Goal: Complete application form

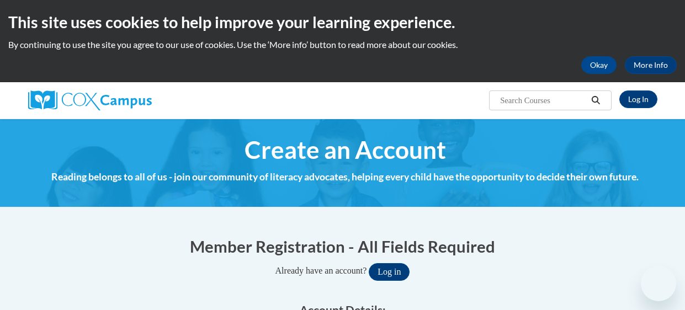
select select "fbf2d438-af2f-41f8-98f1-81c410e29de3"
select select "ad49bcad-a171-4b2e-b99c-48b446064914"
select select "[PERSON_NAME]"
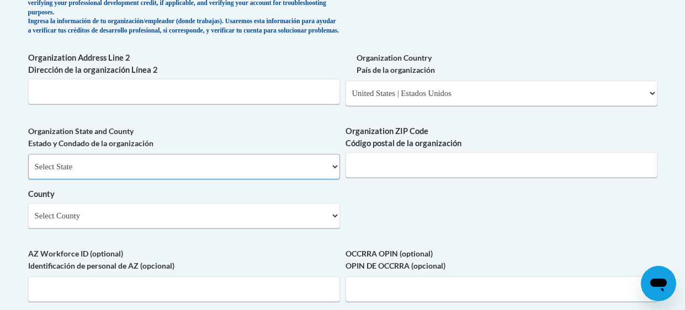
click at [98, 173] on select "Select State Alabama Alaska Arizona Arkansas California Colorado Connecticut De…" at bounding box center [184, 166] width 312 height 25
select select "Georgia"
click at [28, 162] on select "Select State Alabama Alaska Arizona Arkansas California Colorado Connecticut De…" at bounding box center [184, 166] width 312 height 25
click at [73, 225] on select "Select County Appling Atkinson Bacon Baker Baldwin Banks Barrow Bartow Ben Hill…" at bounding box center [184, 215] width 312 height 25
click at [28, 211] on select "Select County Appling Atkinson Bacon Baker Baldwin Banks Barrow Bartow Ben Hill…" at bounding box center [184, 215] width 312 height 25
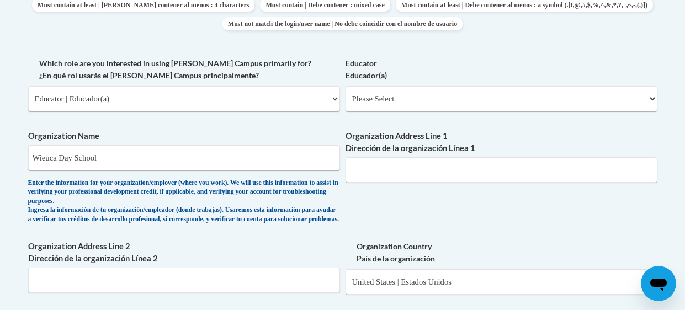
scroll to position [613, 0]
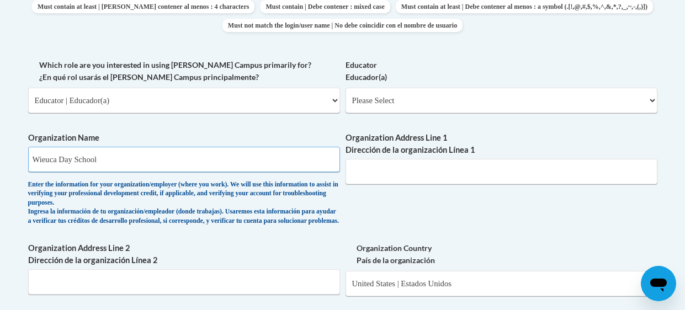
click at [227, 155] on input "Wieuca Day School" at bounding box center [184, 159] width 312 height 25
click at [644, 92] on select "Please Select Early Learning/Daycare Teacher/Family Home Care Provider | Maestr…" at bounding box center [501, 100] width 312 height 25
select select "5e2af403-4f2c-4e49-a02f-103e55d7b75b"
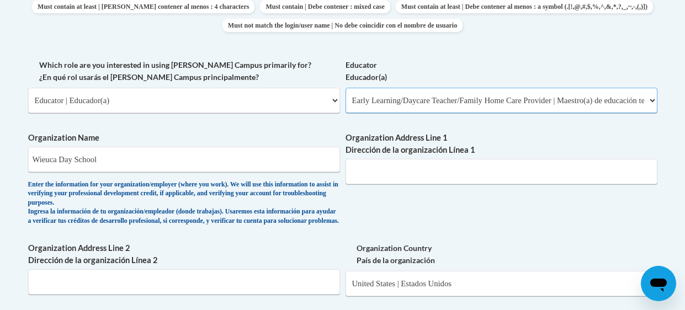
click at [345, 88] on select "Please Select Early Learning/Daycare Teacher/Family Home Care Provider | Maestr…" at bounding box center [501, 100] width 312 height 25
select select "null"
click at [473, 170] on input "Organization Address Line 1 Dirección de la organización Línea 1" at bounding box center [501, 171] width 312 height 25
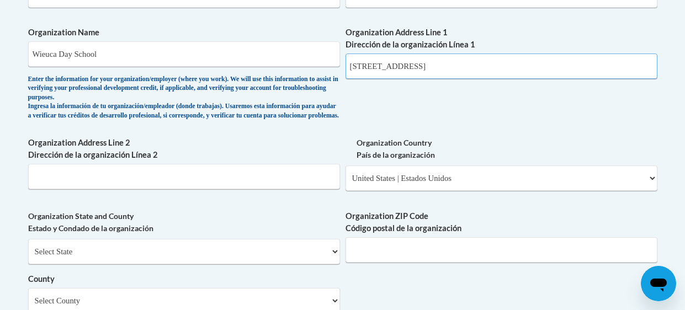
scroll to position [719, 0]
type input "3626 Peachtree Rd"
click at [67, 186] on input "Organization Address Line 2 Dirección de la organización Línea 2" at bounding box center [184, 175] width 312 height 25
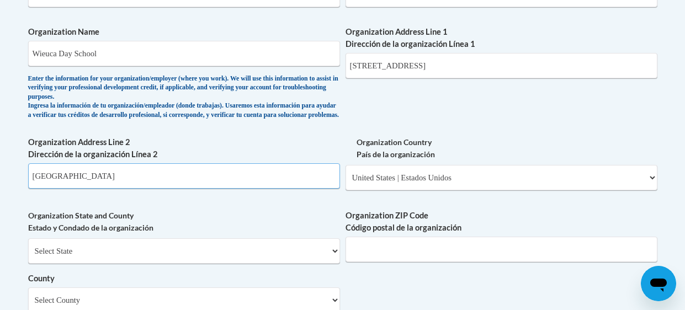
click at [46, 188] on input "atlanta" at bounding box center [184, 175] width 312 height 25
click at [40, 189] on input "atlanta" at bounding box center [184, 175] width 312 height 25
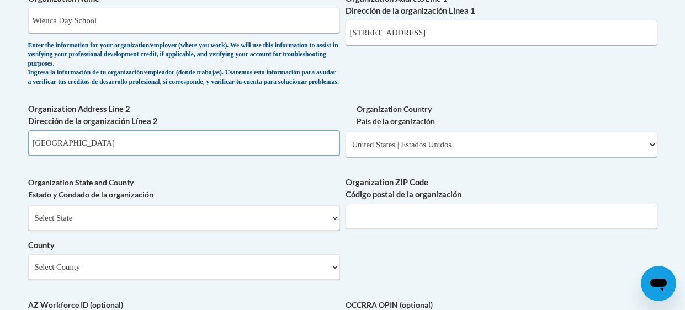
scroll to position [755, 0]
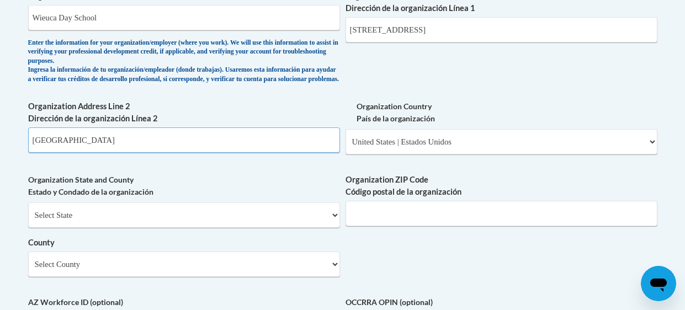
type input "Atlanta"
click at [326, 220] on select "Select State Alabama Alaska Arizona Arkansas California Colorado Connecticut De…" at bounding box center [184, 214] width 312 height 25
select select "Georgia"
click at [28, 211] on select "Select State Alabama Alaska Arizona Arkansas California Colorado Connecticut De…" at bounding box center [184, 214] width 312 height 25
click at [332, 272] on select "Select County Appling Atkinson Bacon Baker Baldwin Banks Barrow Bartow Ben Hill…" at bounding box center [184, 264] width 312 height 25
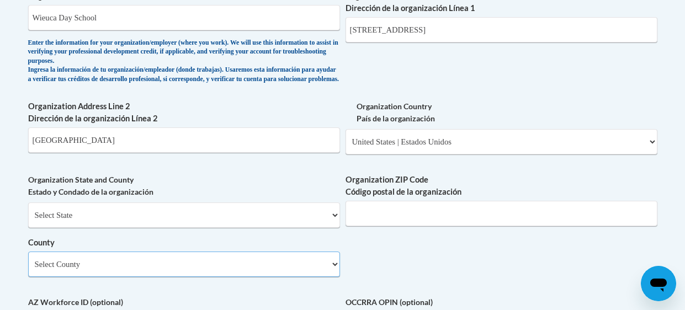
select select "Fulton"
click at [28, 260] on select "Select County Appling Atkinson Bacon Baker Baldwin Banks Barrow Bartow Ben Hill…" at bounding box center [184, 264] width 312 height 25
click at [515, 225] on input "Organization ZIP Code Código postal de la organización" at bounding box center [501, 213] width 312 height 25
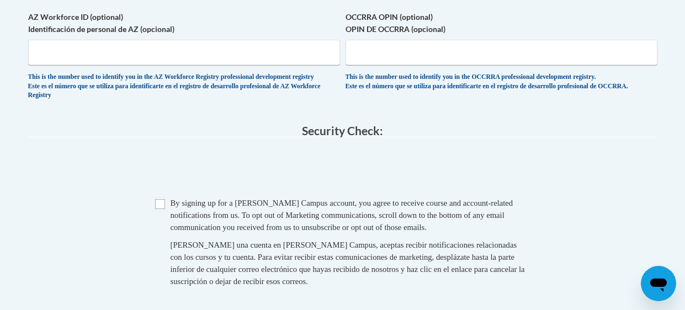
scroll to position [1042, 0]
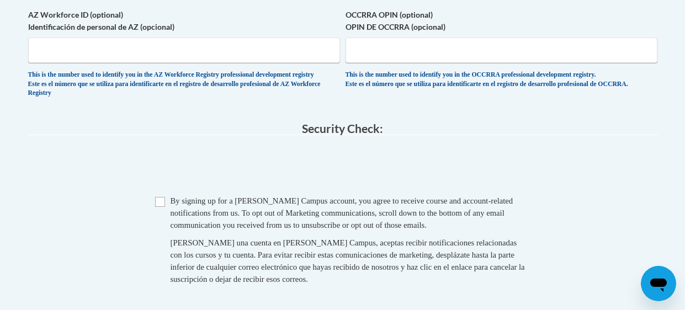
type input "30326"
click at [157, 207] on input "Checkbox" at bounding box center [160, 202] width 10 height 10
checkbox input "true"
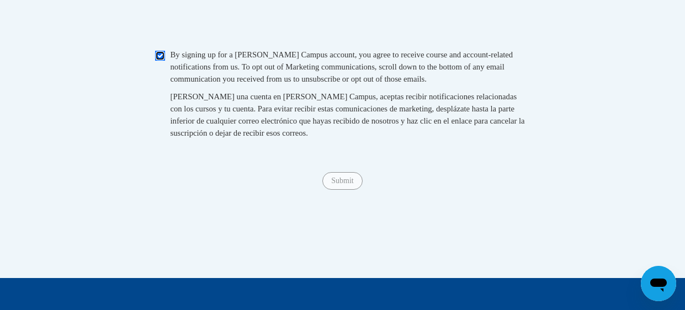
scroll to position [1193, 0]
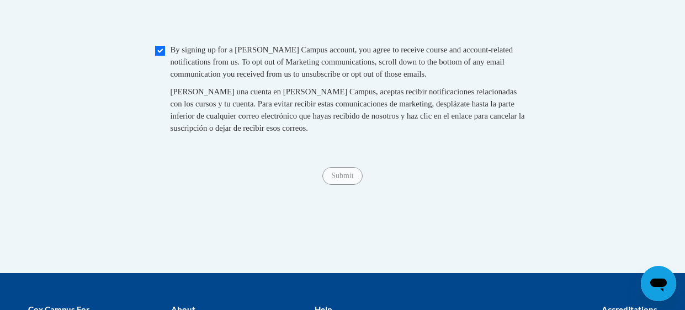
click at [344, 179] on span "Submit" at bounding box center [342, 174] width 40 height 9
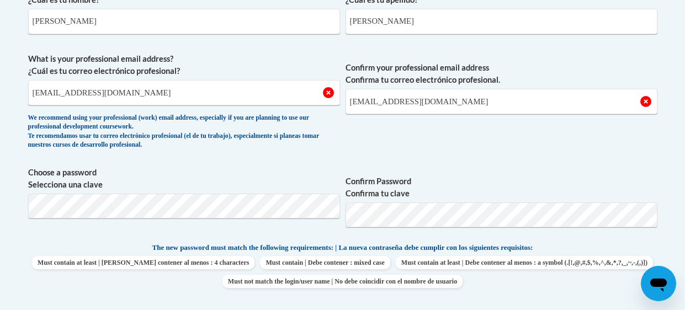
scroll to position [356, 0]
click at [68, 94] on input "camilleb216@gmail.com" at bounding box center [184, 93] width 312 height 25
click at [66, 93] on input "camilleb216@gmail.com" at bounding box center [184, 93] width 312 height 25
click at [65, 89] on input "camilleb216@gmail.com" at bounding box center [184, 93] width 312 height 25
click at [61, 94] on input "camilleb216@gmail.com" at bounding box center [184, 93] width 312 height 25
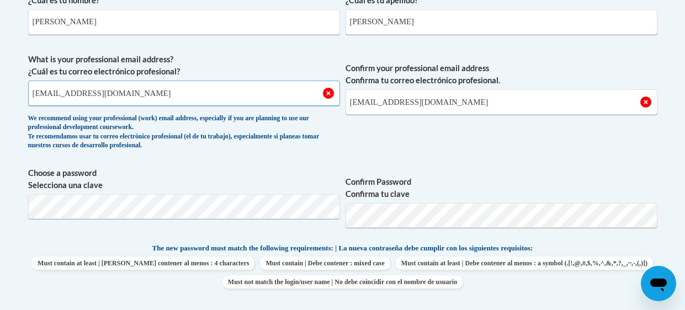
click at [63, 93] on input "camilleb216@gmail.com" at bounding box center [184, 93] width 312 height 25
click at [148, 89] on input "camilleb216@gmail.com" at bounding box center [184, 93] width 312 height 25
click at [73, 93] on input "camillemb216@gmail.com" at bounding box center [184, 93] width 312 height 25
type input "camillembolton216@gmail.com"
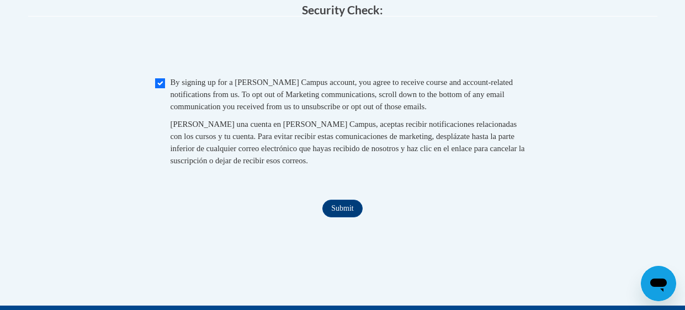
scroll to position [1164, 0]
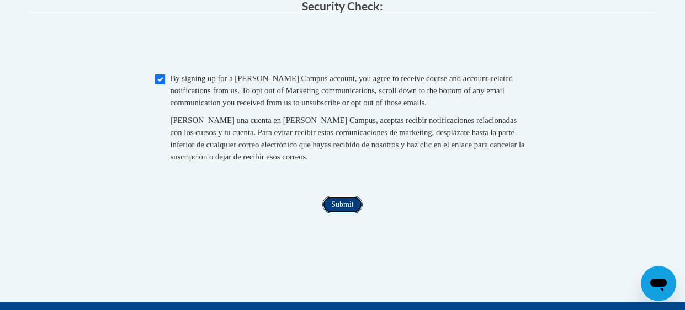
click at [332, 213] on input "Submit" at bounding box center [342, 205] width 40 height 18
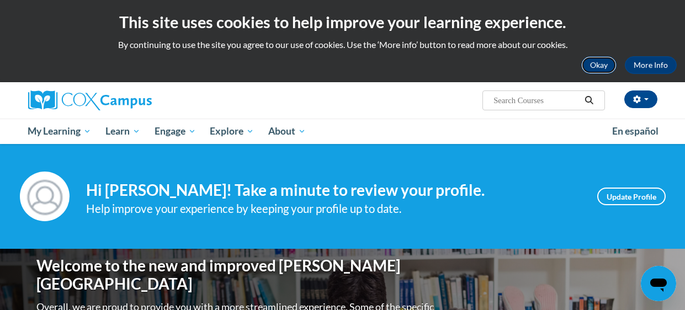
click at [600, 68] on button "Okay" at bounding box center [598, 65] width 35 height 18
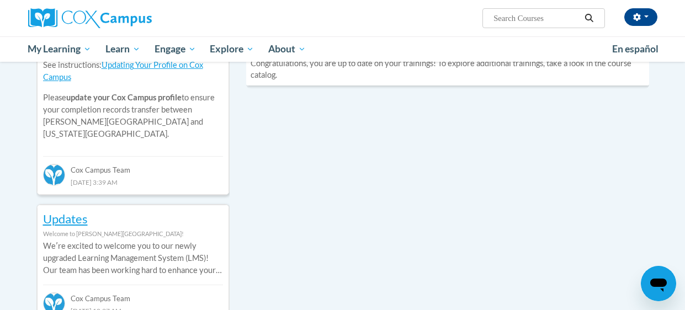
scroll to position [454, 0]
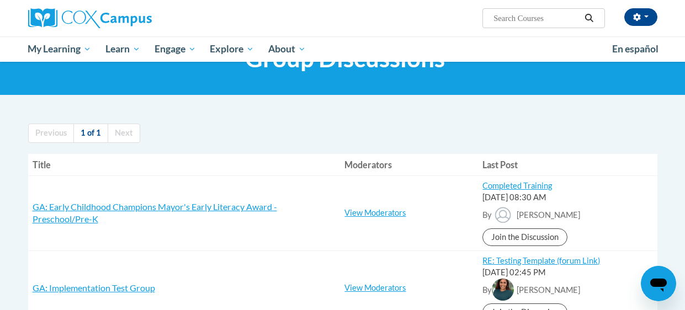
scroll to position [57, 0]
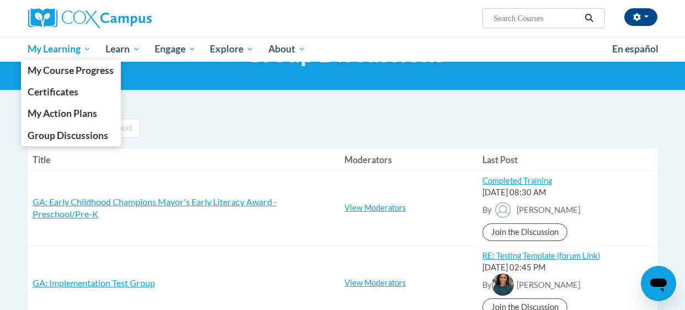
click at [89, 49] on span "My Learning" at bounding box center [59, 48] width 63 height 13
click at [65, 67] on span "My Course Progress" at bounding box center [71, 71] width 86 height 12
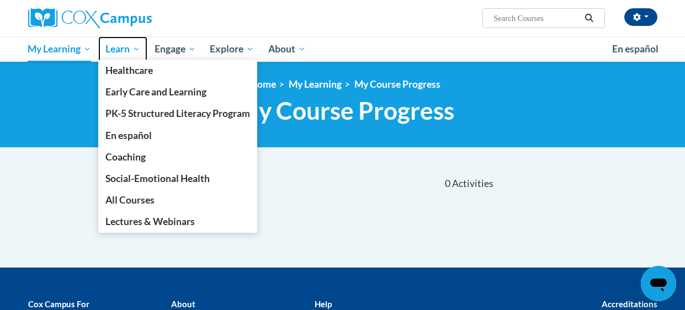
click at [138, 44] on span "Learn" at bounding box center [122, 48] width 35 height 13
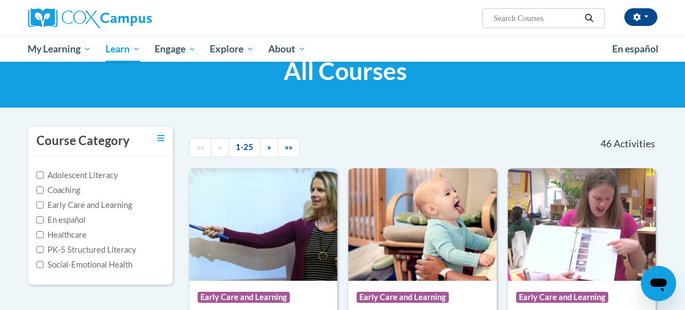
scroll to position [41, 0]
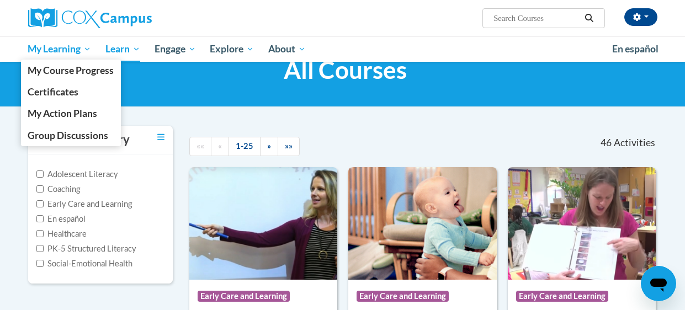
click at [84, 47] on span "My Learning" at bounding box center [59, 48] width 63 height 13
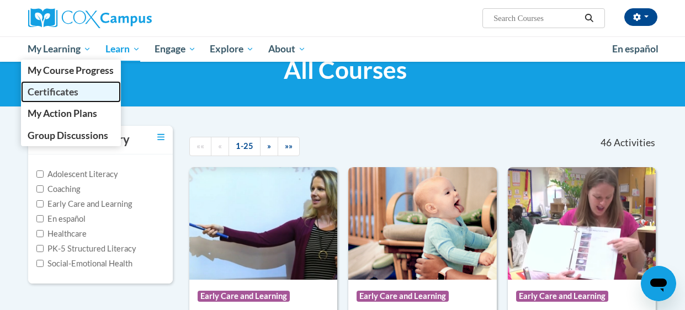
click at [58, 91] on span "Certificates" at bounding box center [53, 92] width 51 height 12
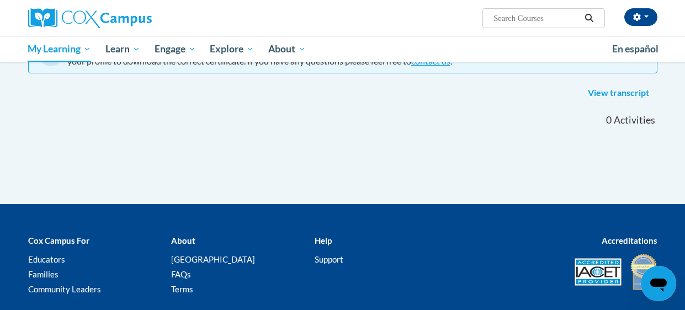
scroll to position [129, 0]
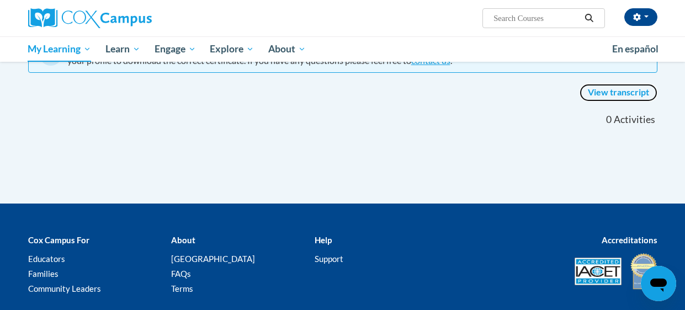
click at [619, 90] on link "View transcript" at bounding box center [618, 93] width 78 height 18
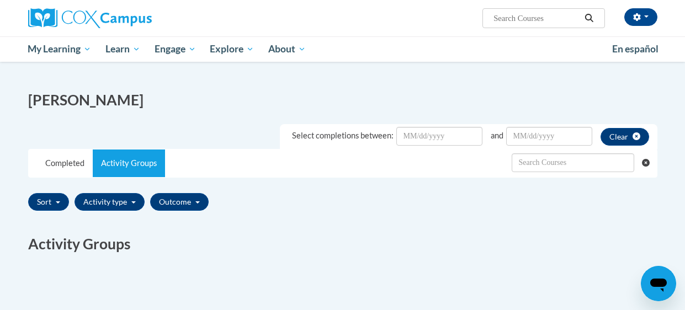
scroll to position [133, 0]
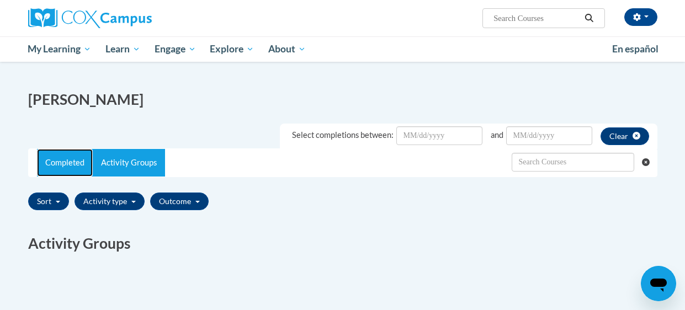
click at [66, 158] on link "Completed" at bounding box center [65, 163] width 56 height 28
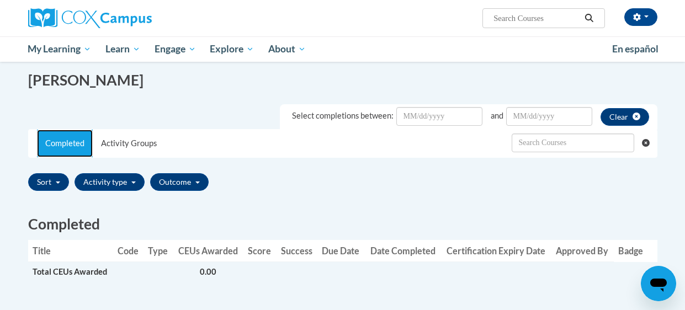
scroll to position [149, 0]
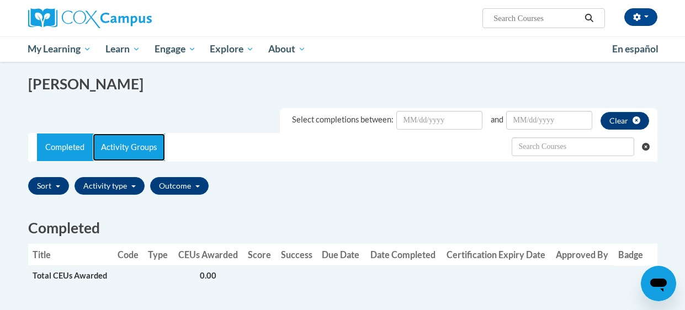
click at [125, 146] on link "Activity Groups" at bounding box center [129, 147] width 72 height 28
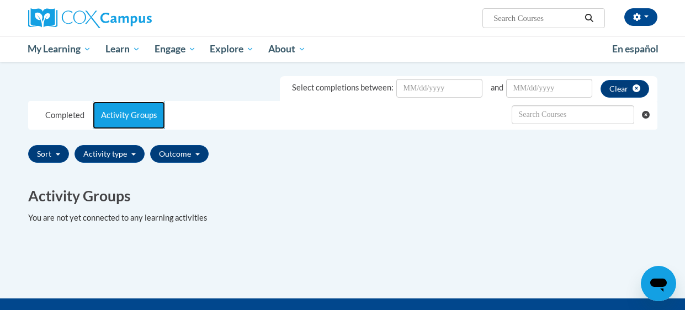
scroll to position [190, 0]
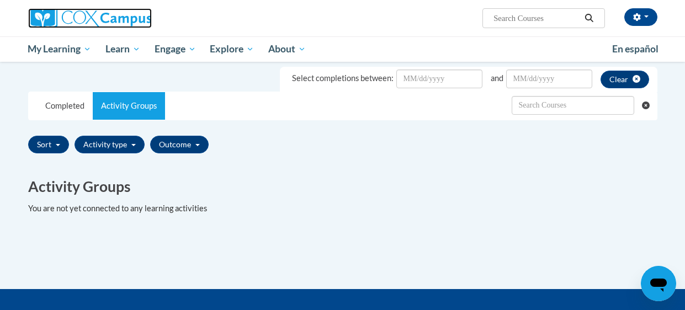
click at [114, 18] on img at bounding box center [90, 18] width 124 height 20
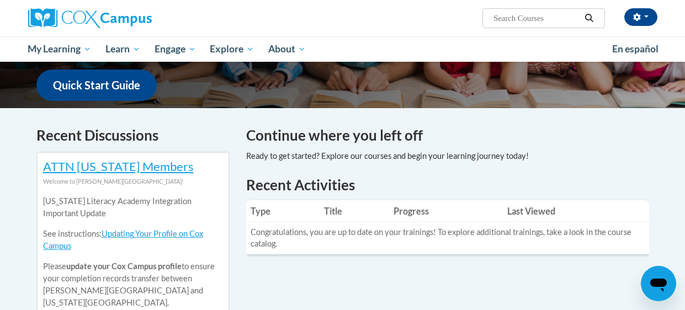
scroll to position [290, 0]
